Goal: Check status: Check status

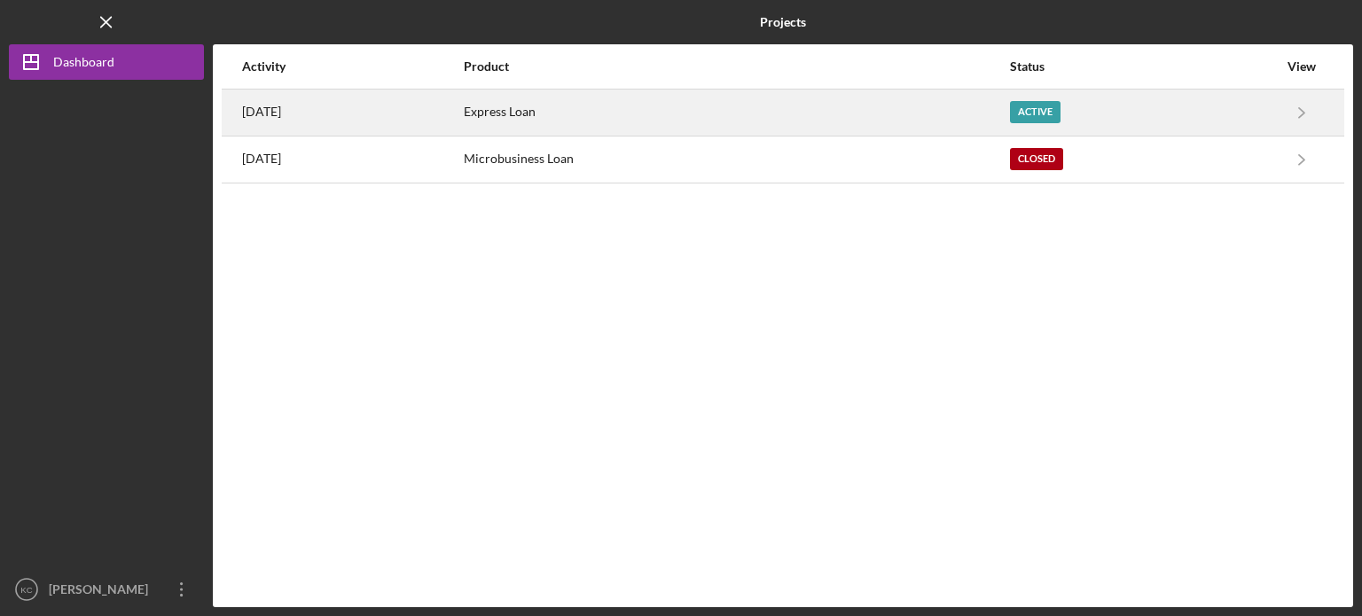
click at [462, 119] on div "1 day ago" at bounding box center [352, 112] width 220 height 44
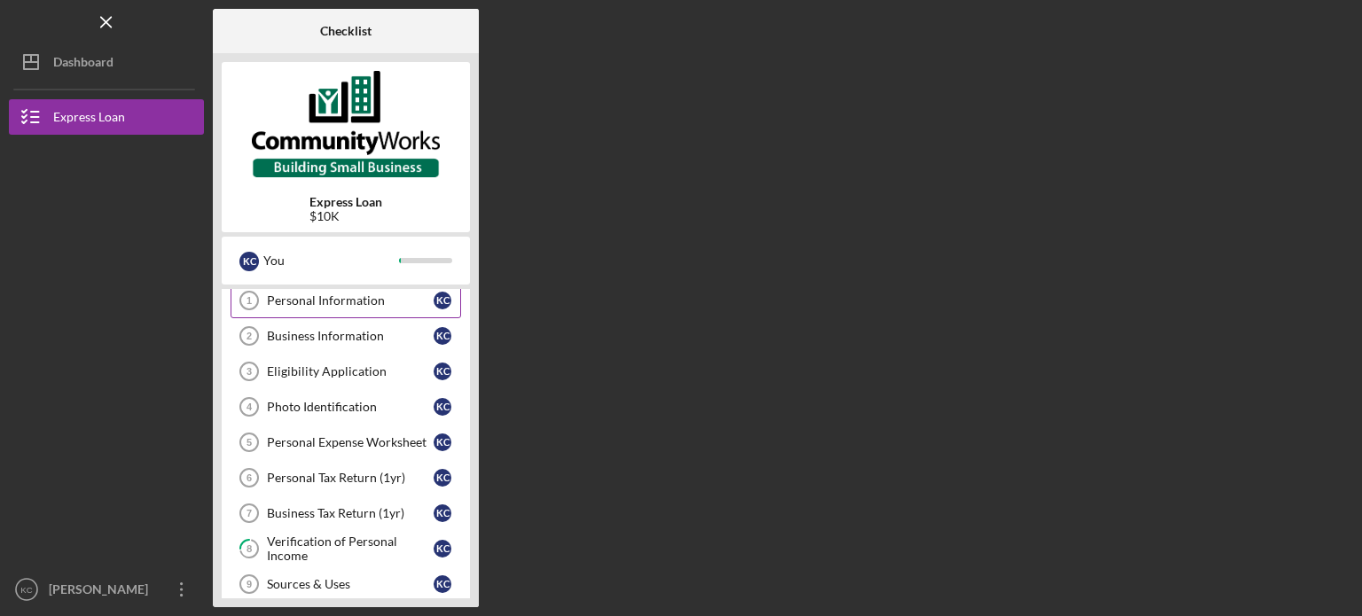
scroll to position [215, 0]
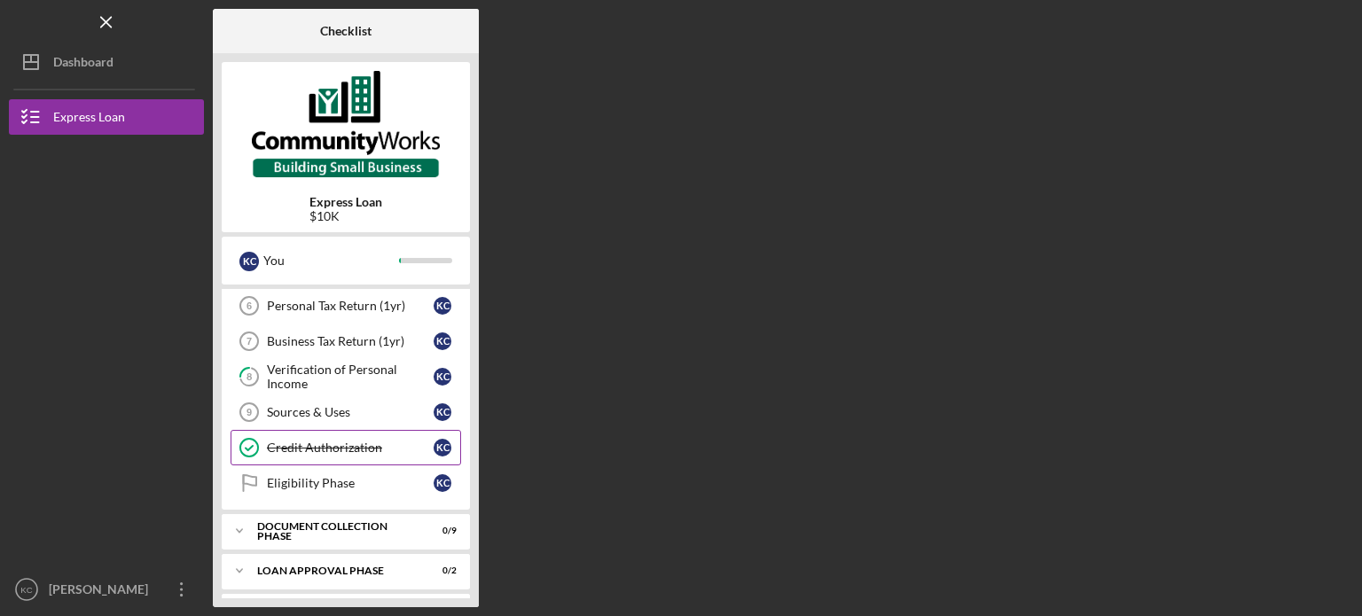
click at [411, 450] on div "Credit Authorization" at bounding box center [350, 448] width 167 height 14
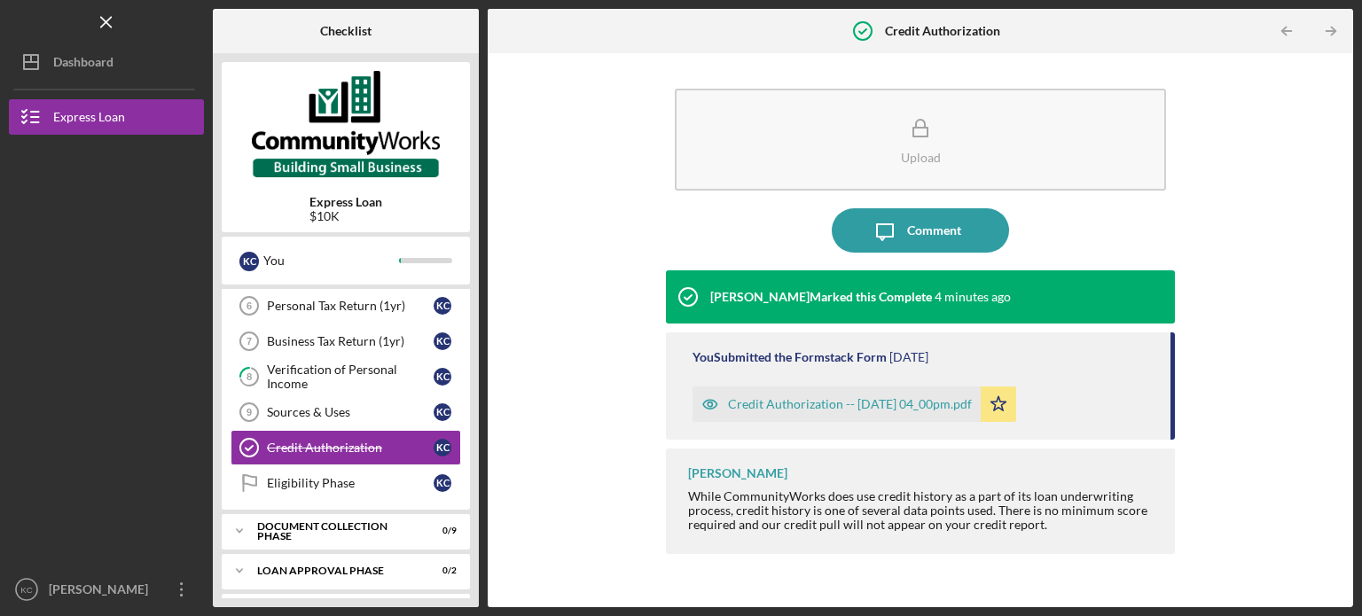
click at [774, 407] on div "Credit Authorization -- [DATE] 04_00pm.pdf" at bounding box center [850, 404] width 244 height 14
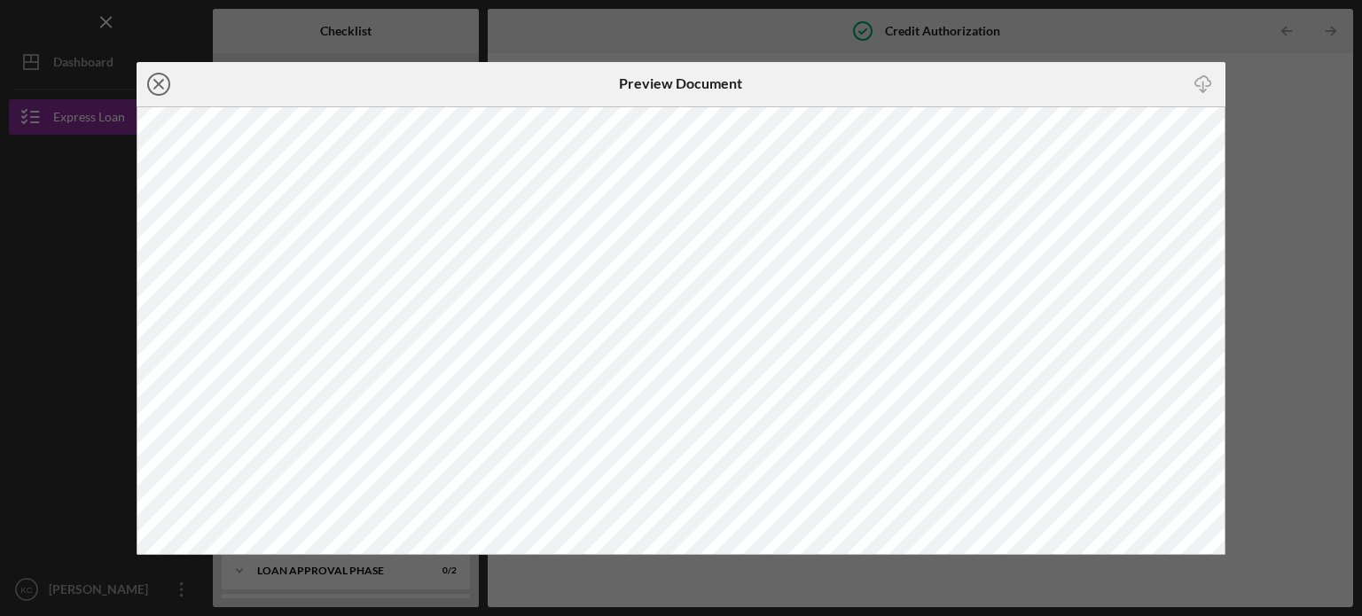
click at [162, 90] on icon "Icon/Close" at bounding box center [159, 84] width 44 height 44
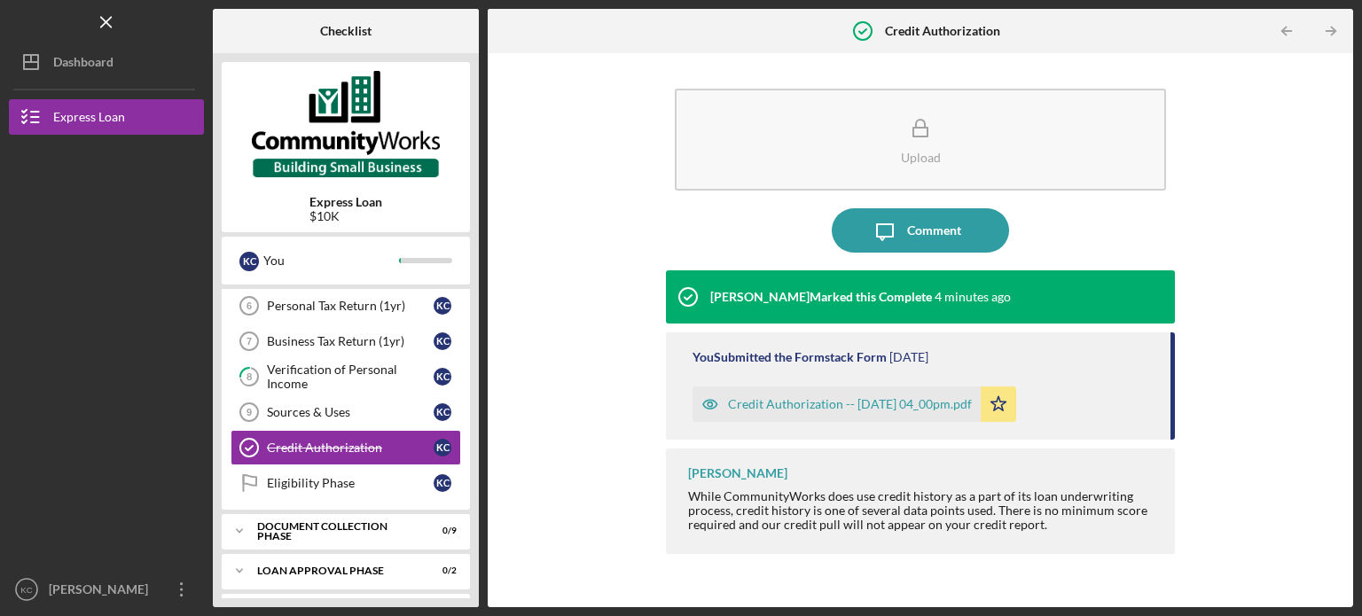
drag, startPoint x: 1346, startPoint y: 328, endPoint x: 1299, endPoint y: 309, distance: 50.9
click at [1299, 309] on div "Upload Icon/Message Comment Matt Rivera Marked this Complete 4 minutes ago You …" at bounding box center [920, 330] width 865 height 554
click at [1209, 164] on div "Upload Icon/Message Comment Matt Rivera Marked this Complete 4 minutes ago You …" at bounding box center [921, 330] width 848 height 536
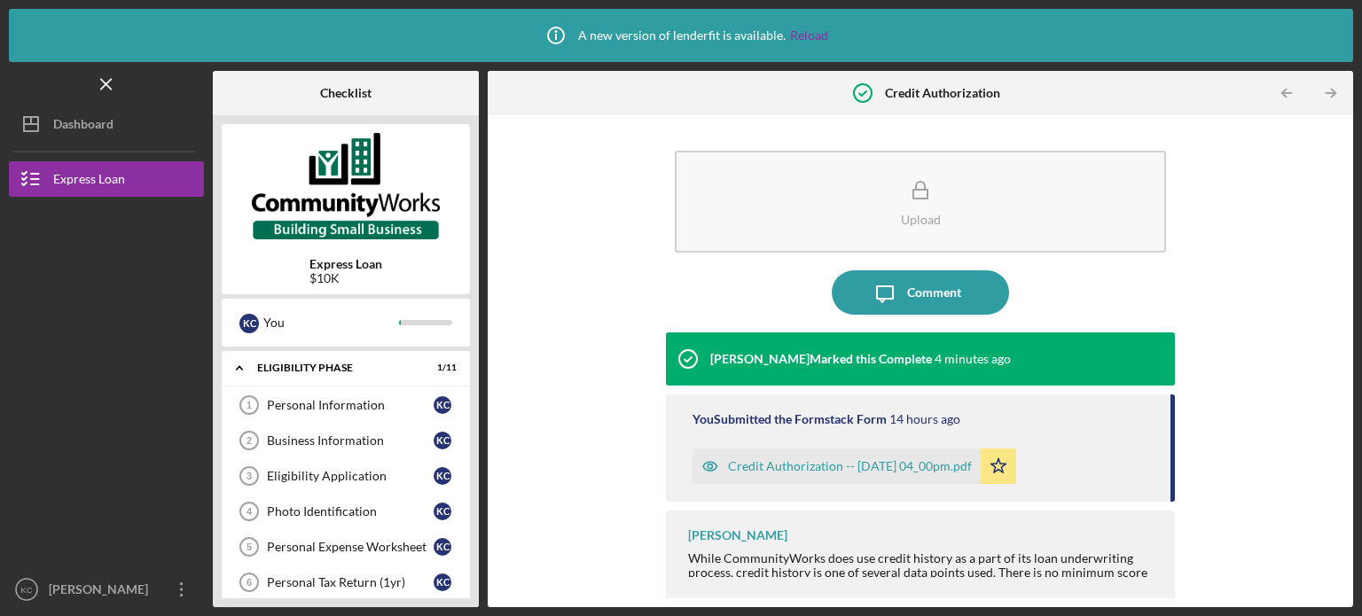
scroll to position [200, 0]
